Goal: Task Accomplishment & Management: Manage account settings

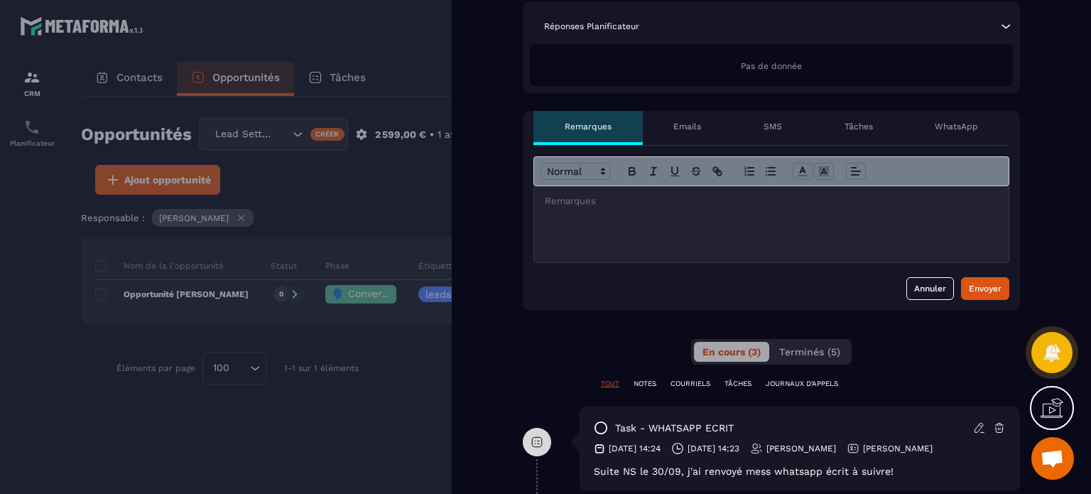
scroll to position [426, 0]
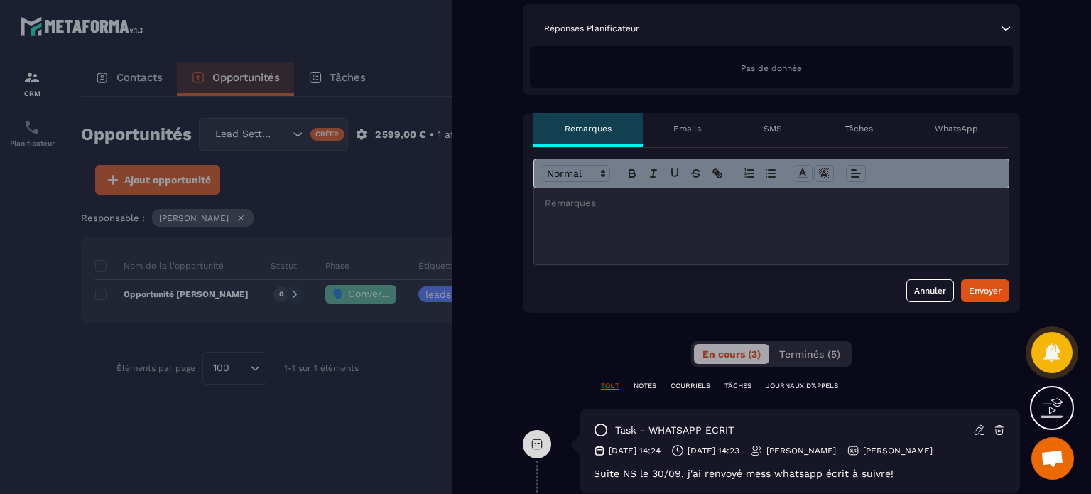
click at [404, 181] on div at bounding box center [545, 247] width 1091 height 494
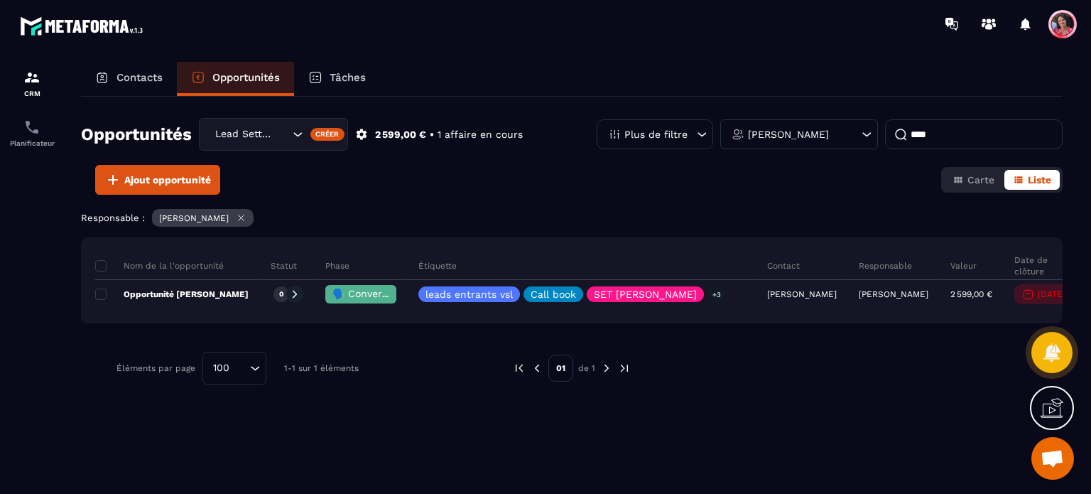
click at [971, 133] on input "****" at bounding box center [974, 134] width 178 height 30
type input "*"
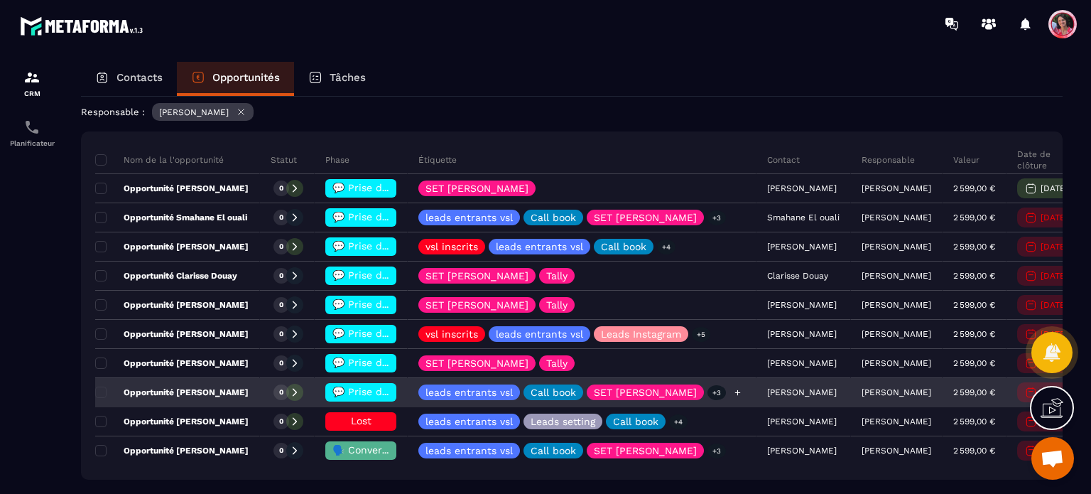
scroll to position [213, 0]
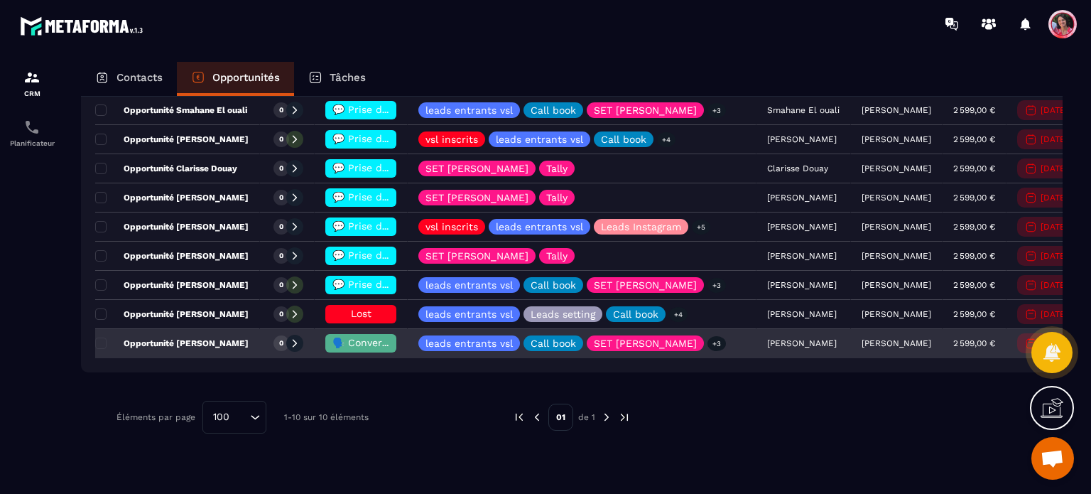
click at [364, 345] on span "🗣️ Conversation en cours" at bounding box center [395, 342] width 126 height 11
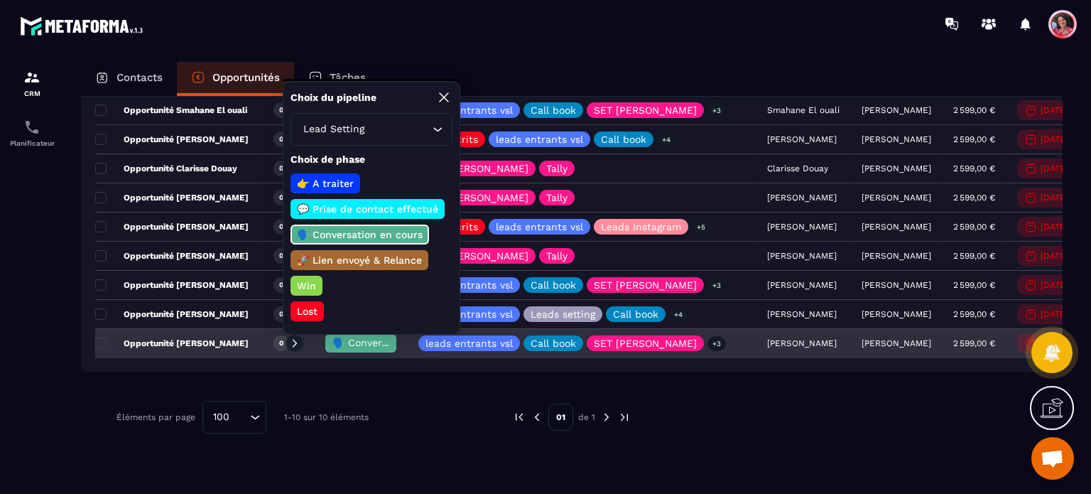
click at [216, 346] on p "Opportunité [PERSON_NAME]" at bounding box center [171, 342] width 153 height 11
